Goal: Check status: Check status

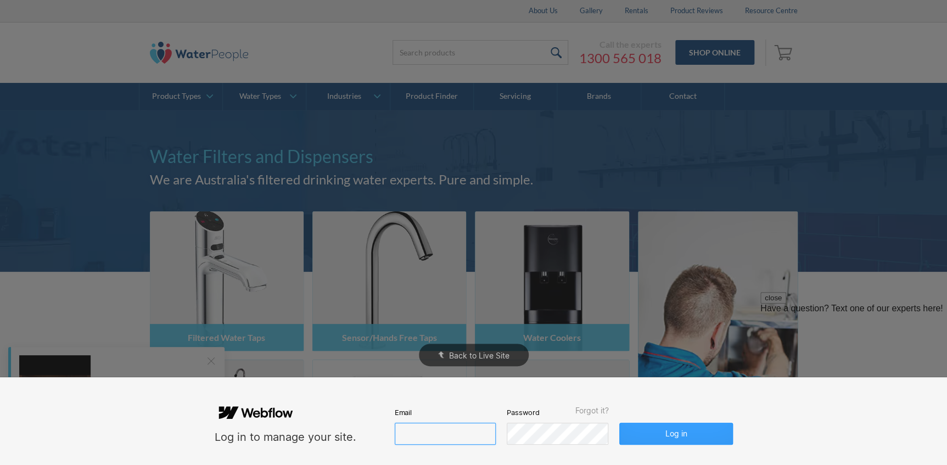
type input "[PERSON_NAME][EMAIL_ADDRESS][DOMAIN_NAME]"
click at [677, 433] on button "Log in" at bounding box center [676, 434] width 113 height 22
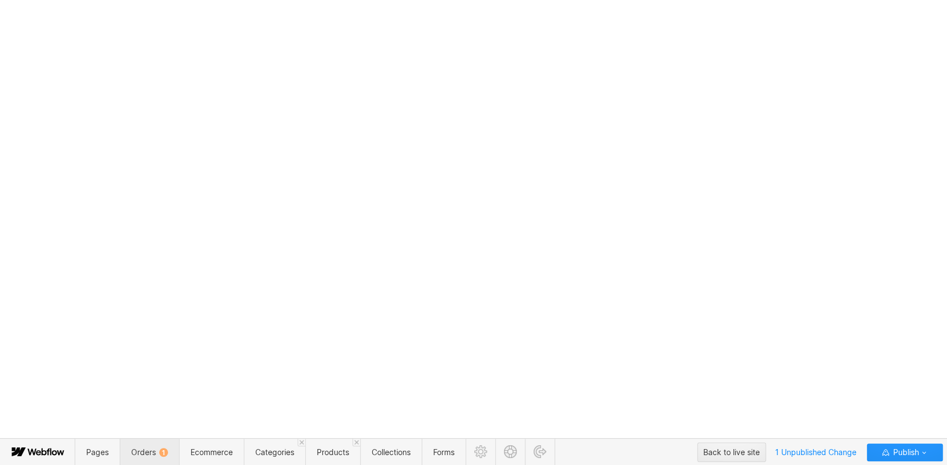
click at [153, 449] on span "Orders 1" at bounding box center [149, 452] width 37 height 9
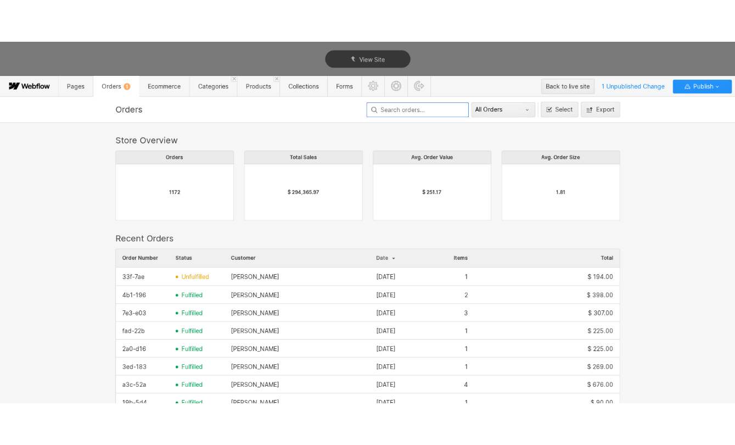
scroll to position [593, 643]
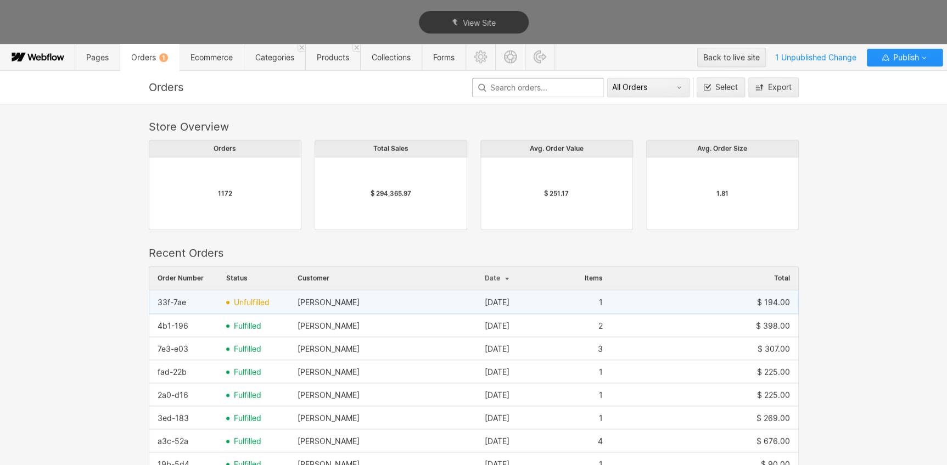
click at [185, 301] on div "33f-7ae" at bounding box center [183, 303] width 69 height 18
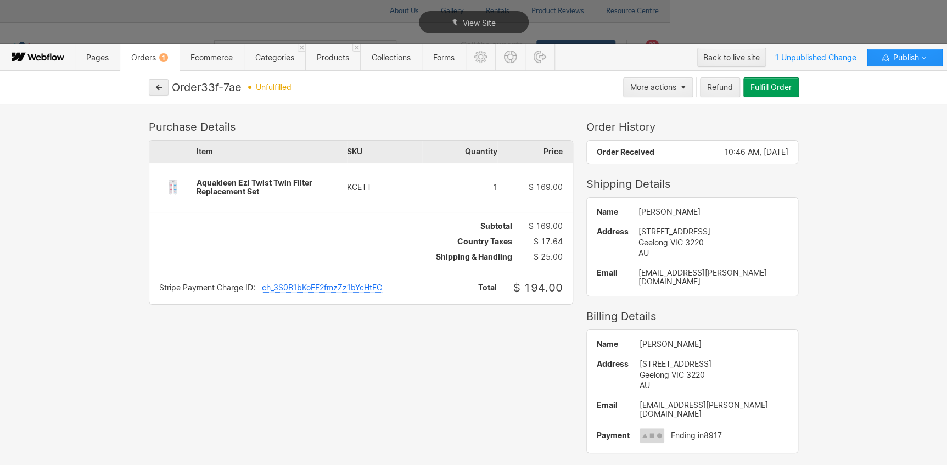
drag, startPoint x: 246, startPoint y: 89, endPoint x: 216, endPoint y: 84, distance: 29.5
click at [216, 84] on div "Order 33f-7ae unfulfilled" at bounding box center [396, 87] width 448 height 13
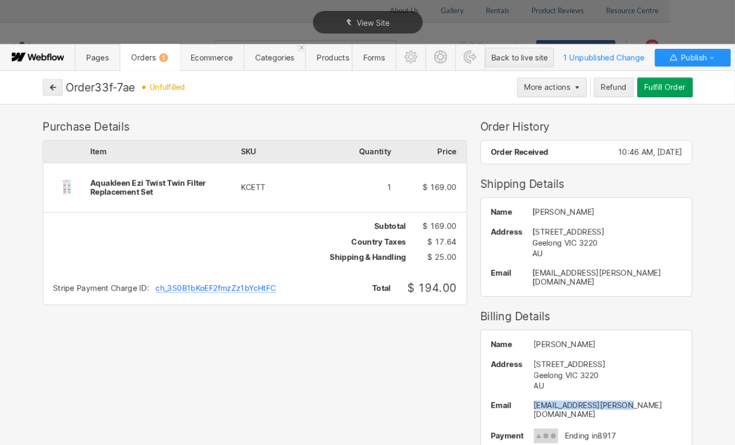
drag, startPoint x: 616, startPoint y: 397, endPoint x: 520, endPoint y: 395, distance: 95.6
click at [520, 395] on div "Name [PERSON_NAME] Address [STREET_ADDRESS] AU Email [EMAIL_ADDRESS][PERSON_NAM…" at bounding box center [586, 391] width 211 height 123
copy div "[EMAIL_ADDRESS][PERSON_NAME][DOMAIN_NAME]"
click at [157, 192] on div "Aquakleen Ezi Twist Twin Filter Replacement Set" at bounding box center [166, 188] width 150 height 18
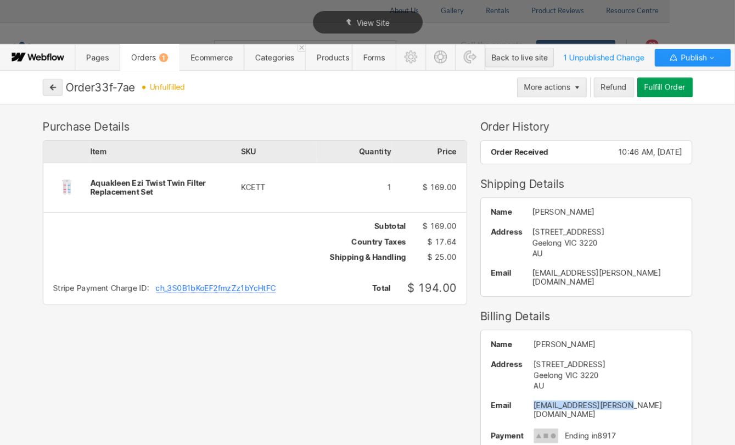
drag, startPoint x: 138, startPoint y: 88, endPoint x: 431, endPoint y: 109, distance: 294.0
click at [113, 88] on div "Order 33f-7ae" at bounding box center [101, 87] width 70 height 13
click at [48, 88] on button "button" at bounding box center [53, 87] width 20 height 16
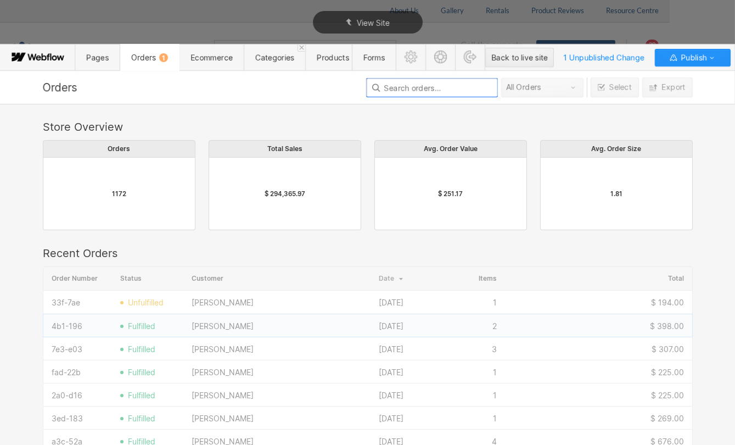
scroll to position [593, 643]
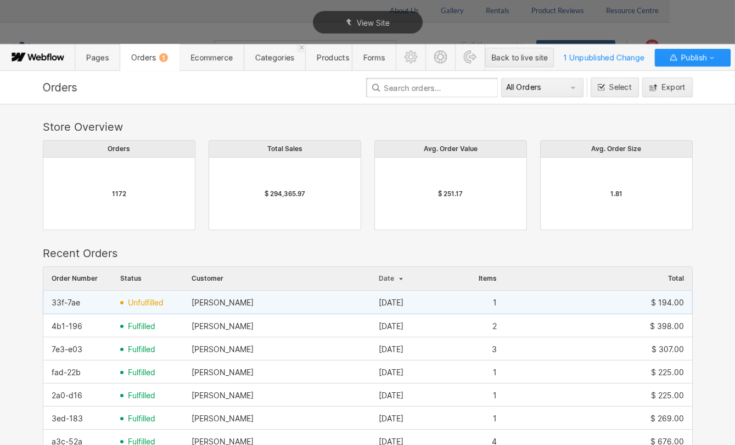
drag, startPoint x: 85, startPoint y: 305, endPoint x: 44, endPoint y: 303, distance: 40.7
click at [44, 303] on div "33f-7ae" at bounding box center [77, 303] width 69 height 18
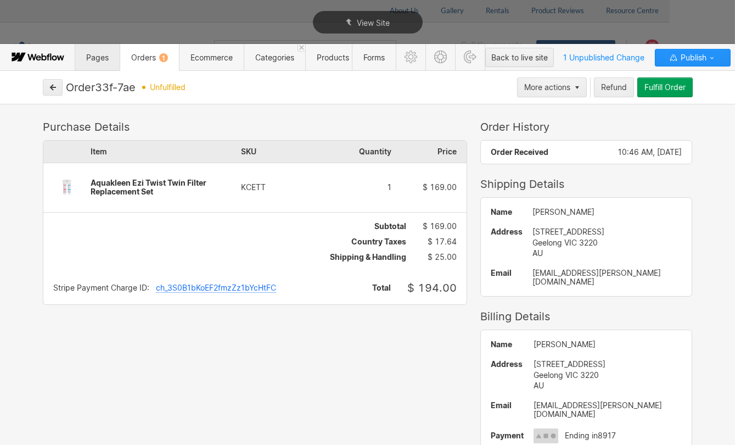
drag, startPoint x: 79, startPoint y: 83, endPoint x: 92, endPoint y: 50, distance: 35.7
click at [288, 67] on span "Categories" at bounding box center [275, 57] width 62 height 27
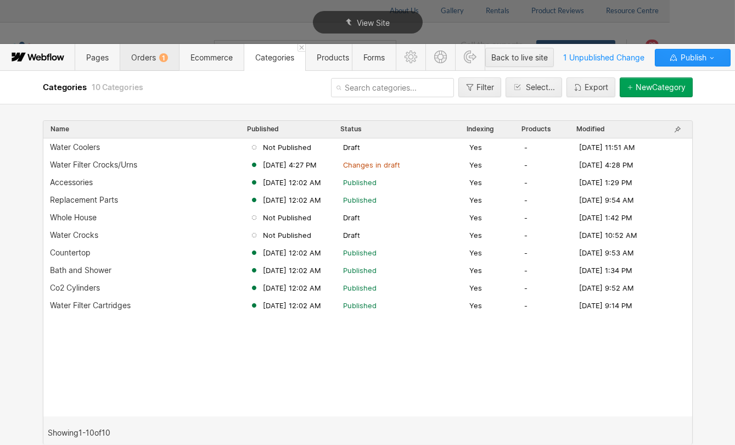
click at [139, 59] on span "Orders 1" at bounding box center [149, 57] width 37 height 9
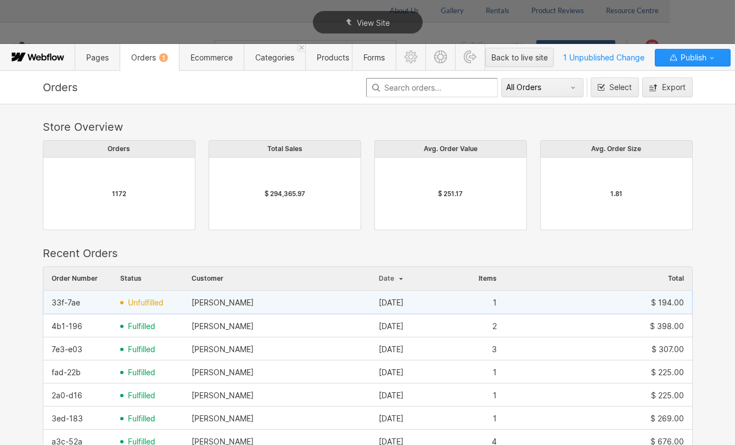
drag, startPoint x: 66, startPoint y: 304, endPoint x: 59, endPoint y: 302, distance: 7.5
click at [59, 302] on div "33f-7ae" at bounding box center [66, 302] width 29 height 9
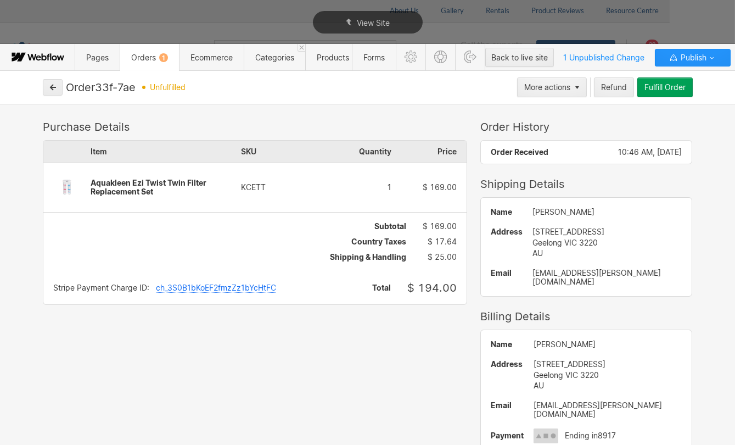
click at [59, 302] on div "Stripe Payment Charge ID: ch_3S0B1bKoEF2fmzZz1bYcHtFC Total $ 194.00" at bounding box center [254, 287] width 423 height 33
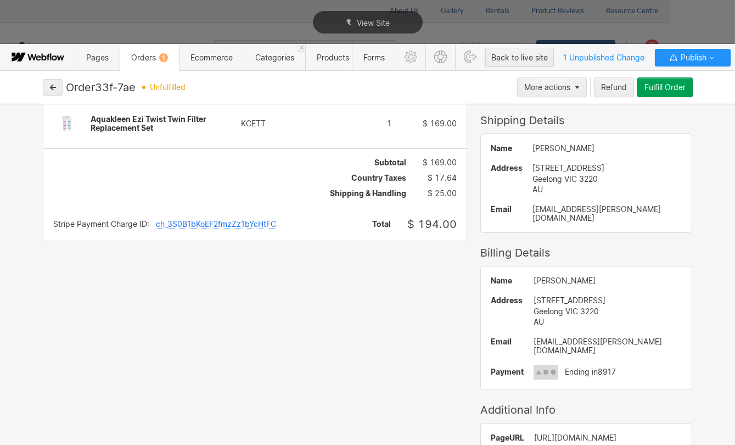
scroll to position [0, 0]
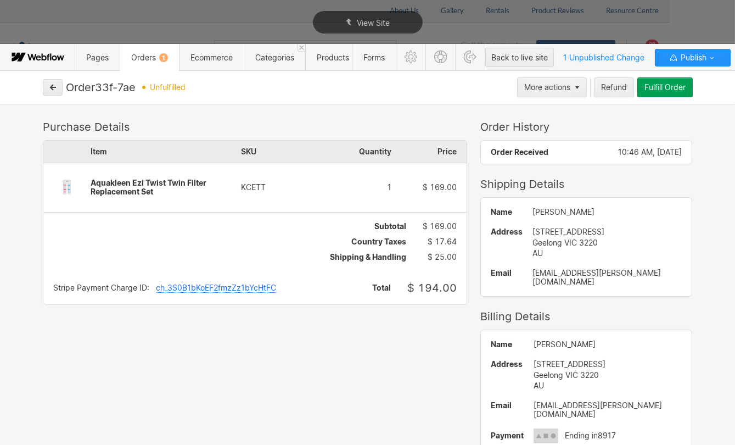
drag, startPoint x: 157, startPoint y: 191, endPoint x: 105, endPoint y: 181, distance: 53.1
click at [107, 181] on div "Aquakleen Ezi Twist Twin Filter Replacement Set" at bounding box center [166, 188] width 150 height 18
drag, startPoint x: 91, startPoint y: 182, endPoint x: 170, endPoint y: 193, distance: 79.8
click at [170, 193] on div "Aquakleen Ezi Twist Twin Filter Replacement Set" at bounding box center [166, 188] width 150 height 18
drag, startPoint x: 646, startPoint y: 262, endPoint x: 688, endPoint y: 278, distance: 45.2
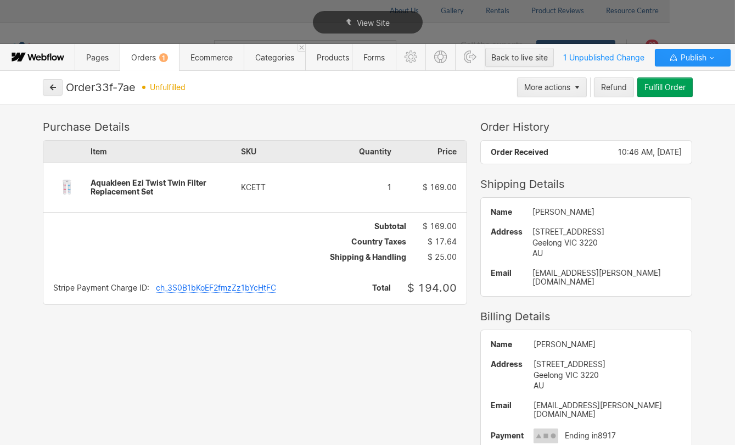
click at [688, 278] on div "Name [PERSON_NAME] Address [STREET_ADDRESS] AU Email [EMAIL_ADDRESS][PERSON_NAM…" at bounding box center [586, 247] width 211 height 98
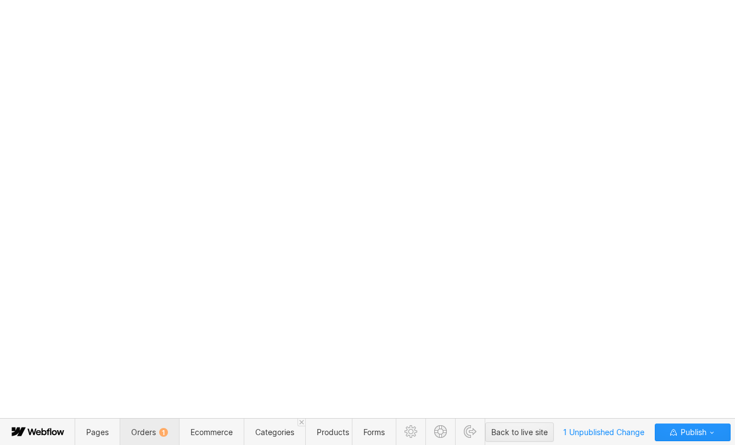
click at [147, 427] on span "Orders 1" at bounding box center [149, 431] width 37 height 9
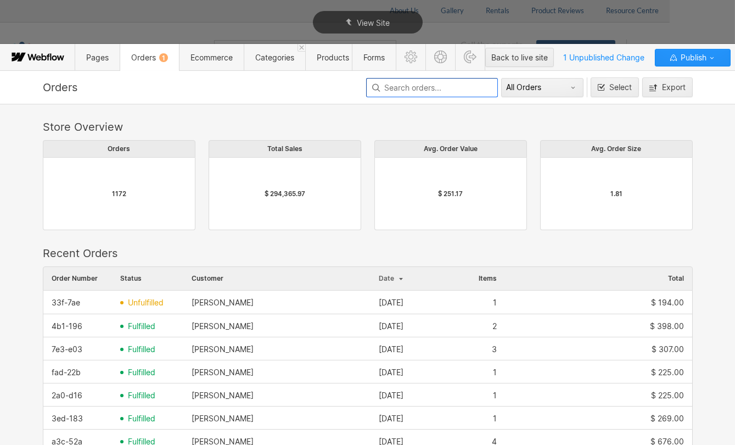
scroll to position [593, 643]
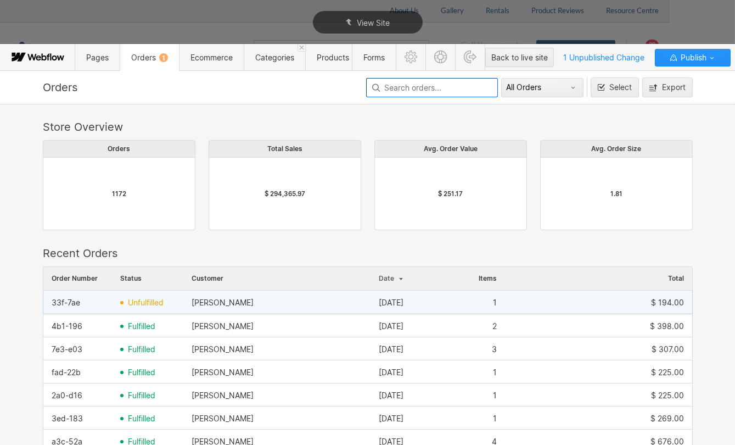
click at [65, 303] on div "33f-7ae" at bounding box center [66, 302] width 29 height 9
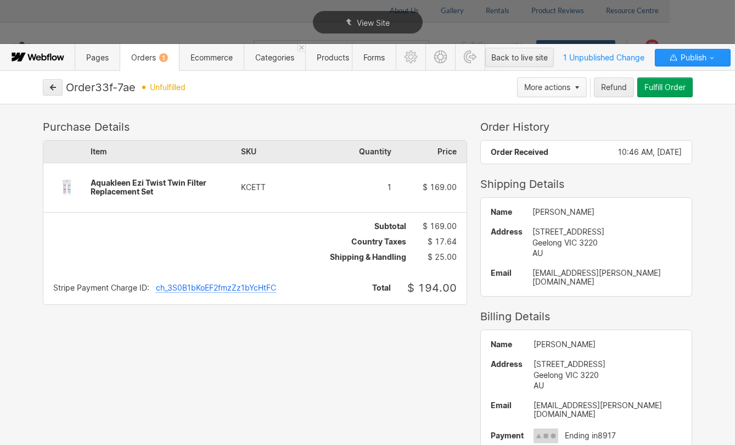
click at [573, 88] on div "button" at bounding box center [575, 88] width 9 height 4
